Goal: Task Accomplishment & Management: Use online tool/utility

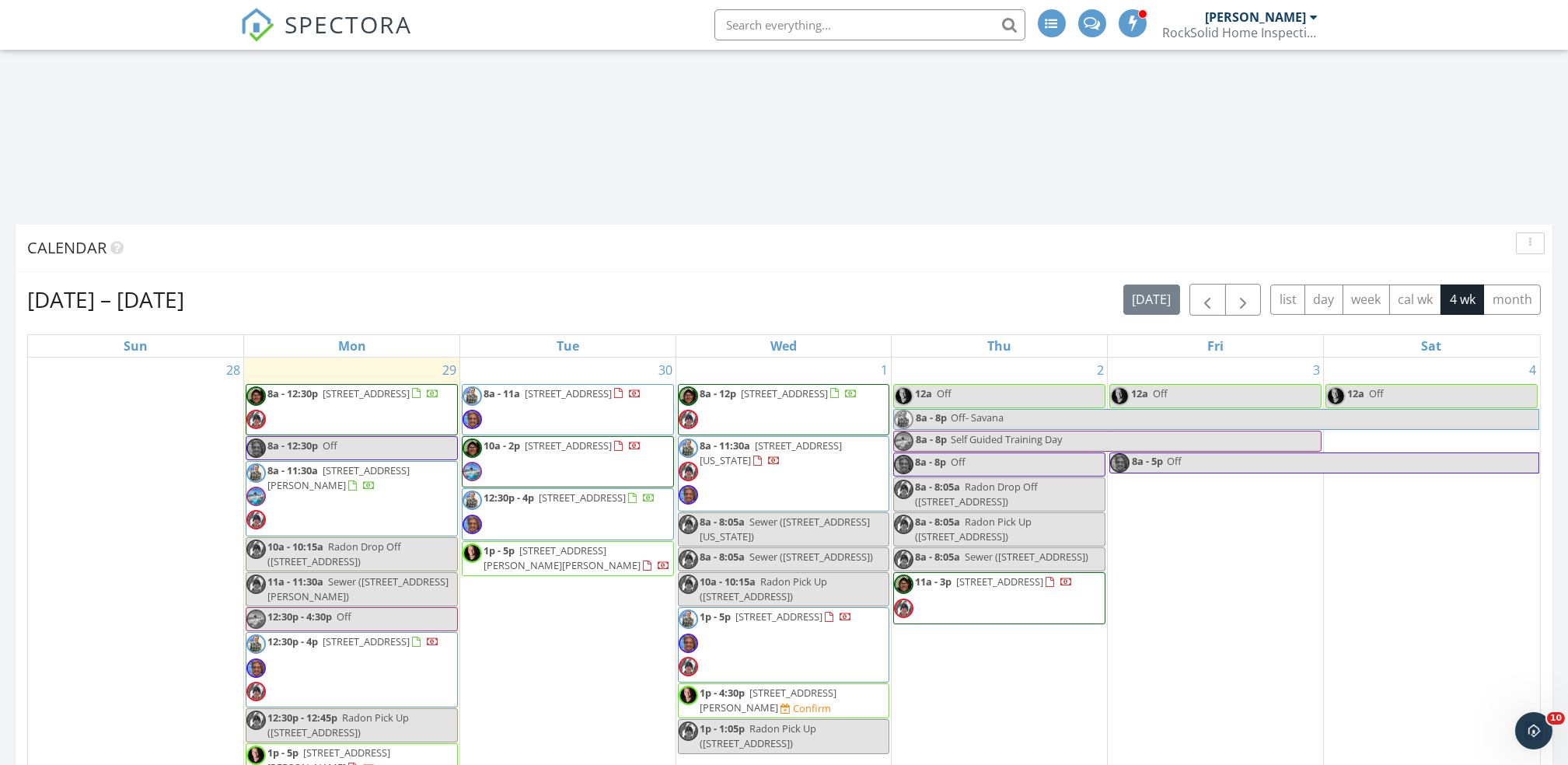
scroll to position [871, 0]
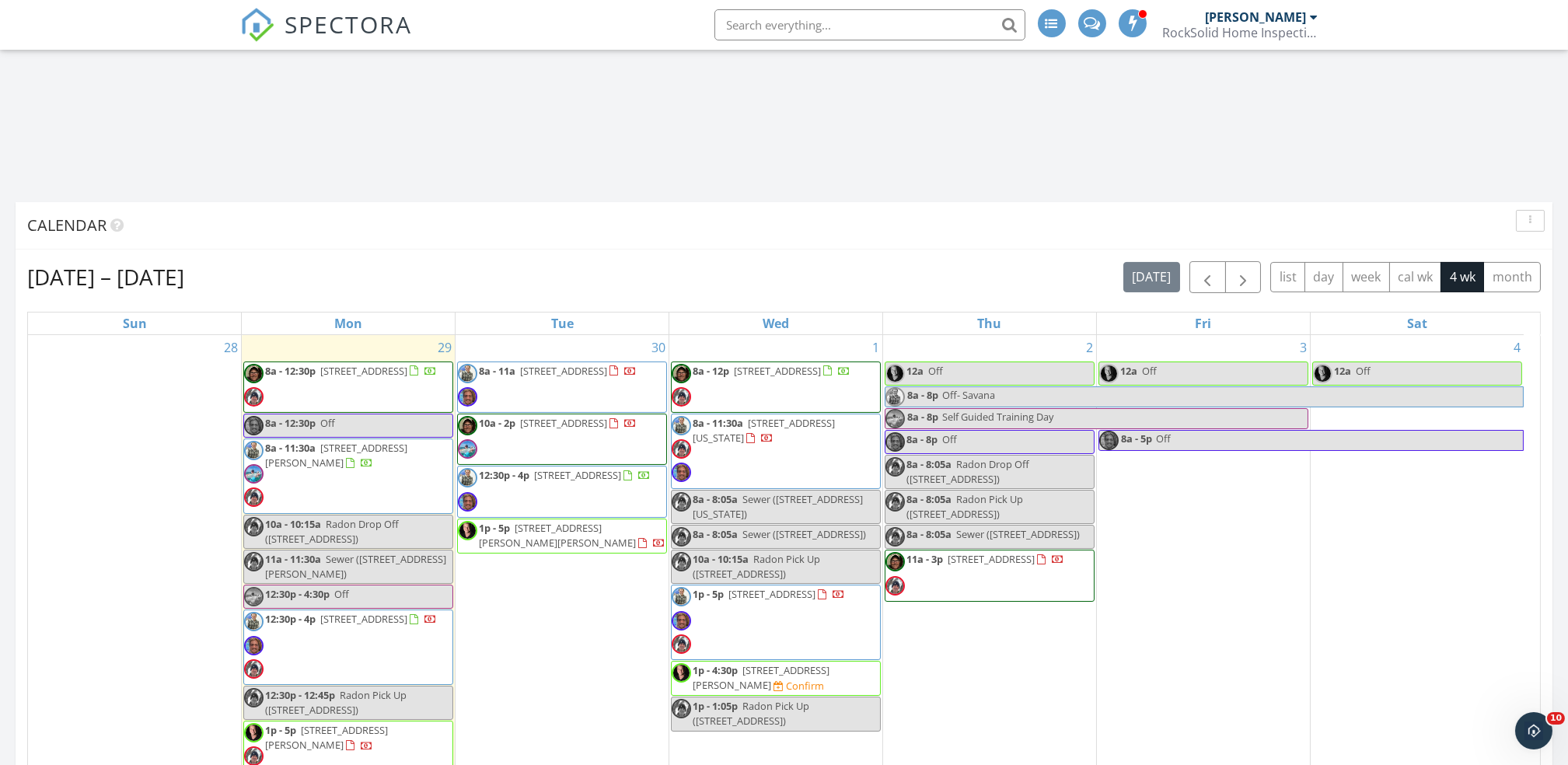
drag, startPoint x: 456, startPoint y: 452, endPoint x: 411, endPoint y: 462, distance: 46.1
click at [411, 462] on span "8a - 11:30a 16612 Dodd Ln , Lakeville 55024" at bounding box center [348, 476] width 208 height 71
click at [403, 475] on span "8a - 11:30a 16612 Dodd Ln , Lakeville 55024" at bounding box center [348, 476] width 208 height 71
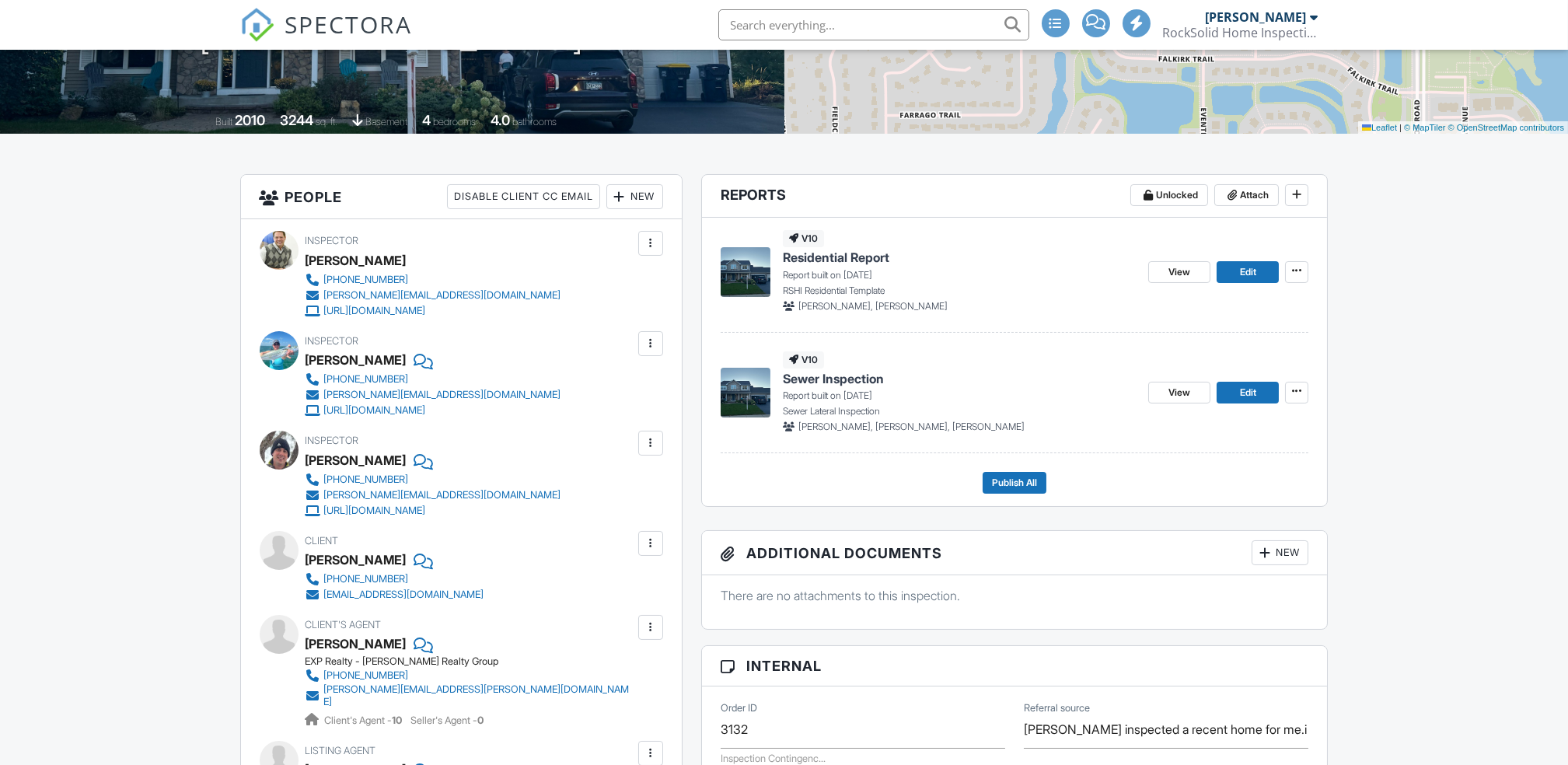
scroll to position [271, 0]
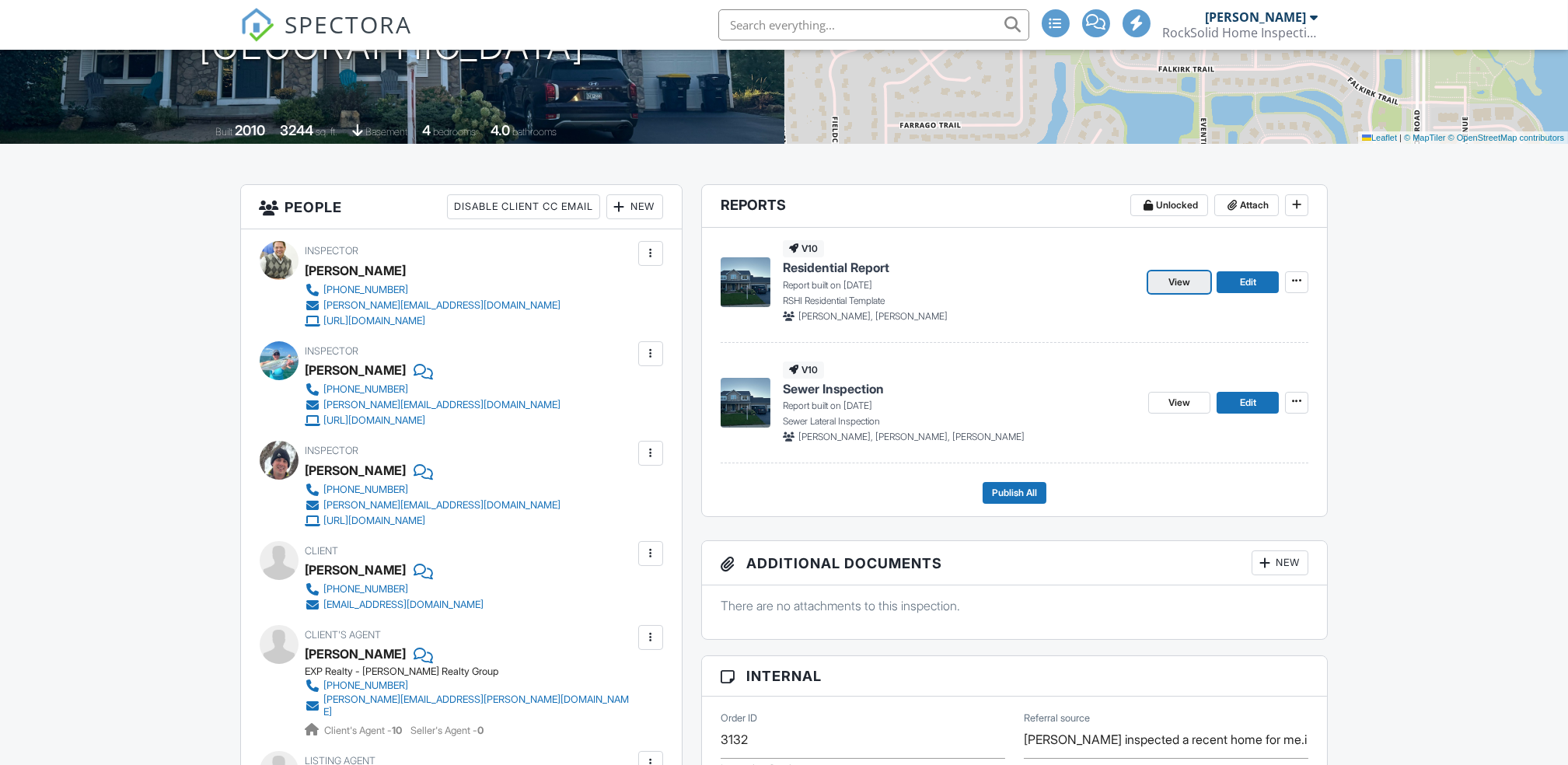
click at [1171, 289] on span "View" at bounding box center [1179, 282] width 22 height 16
